Goal: Navigation & Orientation: Find specific page/section

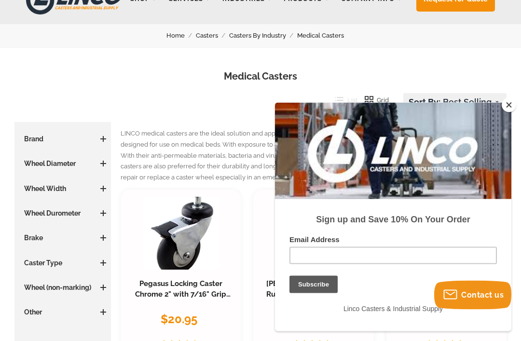
scroll to position [70, 0]
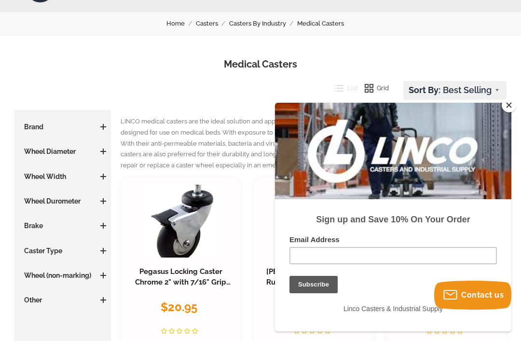
click at [504, 112] on button "Close" at bounding box center [509, 105] width 14 height 14
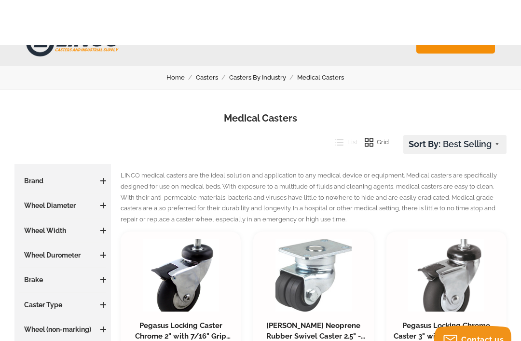
scroll to position [0, 0]
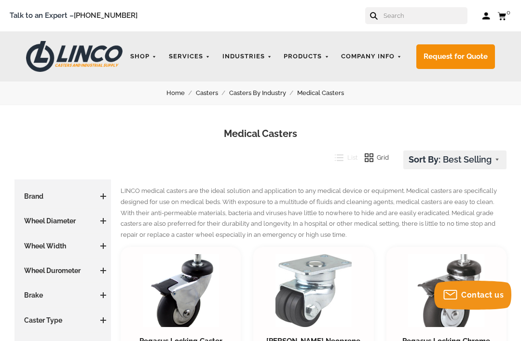
click at [0, 0] on link "Contact Us" at bounding box center [0, 0] width 0 height 0
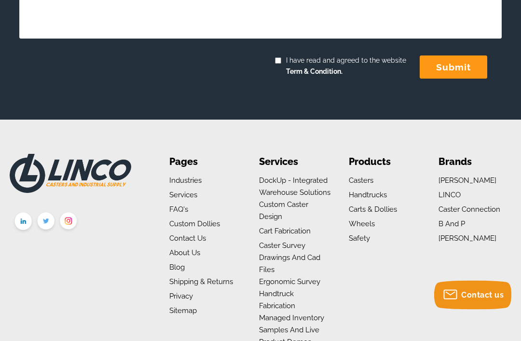
scroll to position [520, 0]
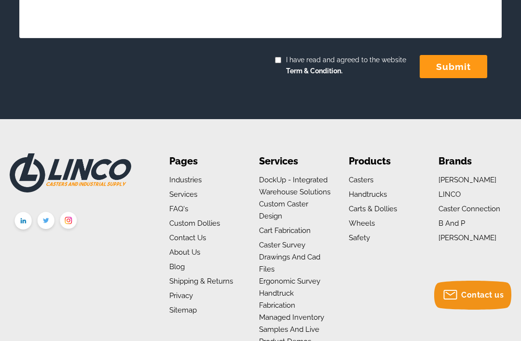
click at [365, 177] on link "Casters" at bounding box center [361, 180] width 25 height 9
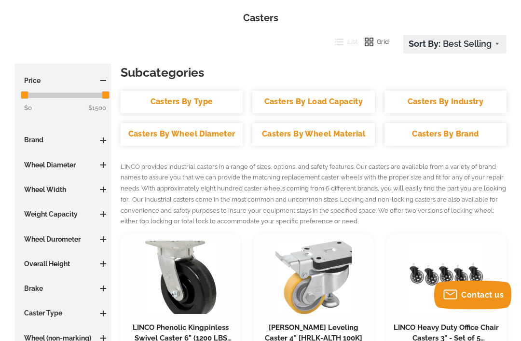
scroll to position [116, 0]
click at [454, 140] on link "Casters By Brand" at bounding box center [446, 134] width 122 height 23
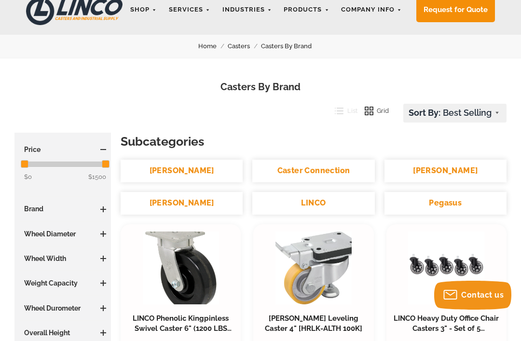
scroll to position [46, 0]
